Goal: Find specific page/section: Find specific page/section

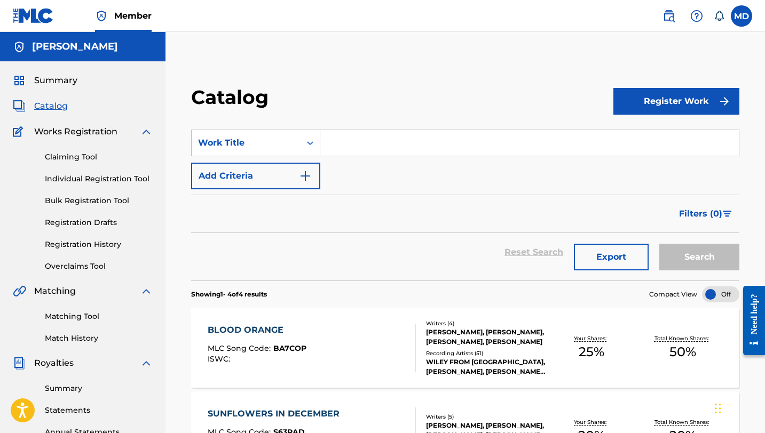
click at [51, 106] on span "Catalog" at bounding box center [51, 106] width 34 height 13
click at [62, 77] on span "Summary" at bounding box center [55, 80] width 43 height 13
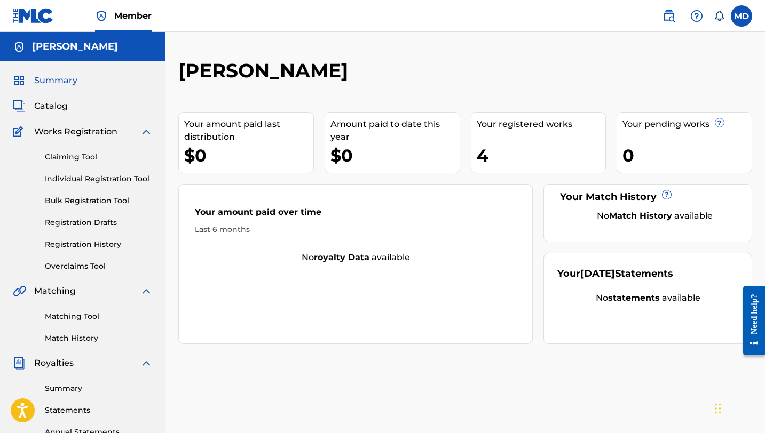
click at [81, 388] on link "Summary" at bounding box center [99, 388] width 108 height 11
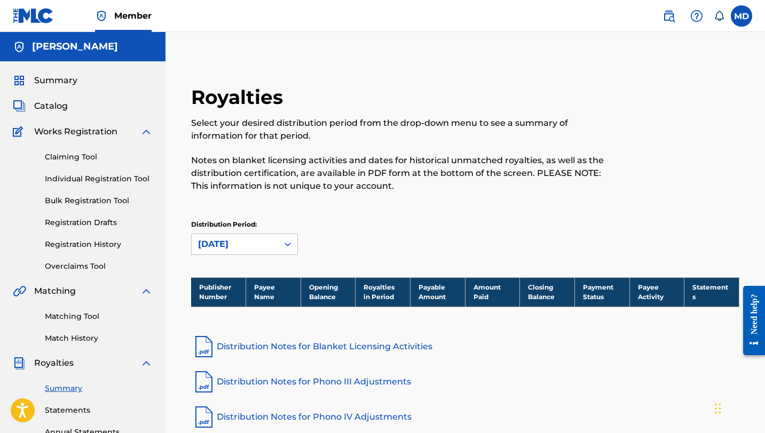
click at [70, 82] on span "Summary" at bounding box center [55, 80] width 43 height 13
